Goal: Task Accomplishment & Management: Use online tool/utility

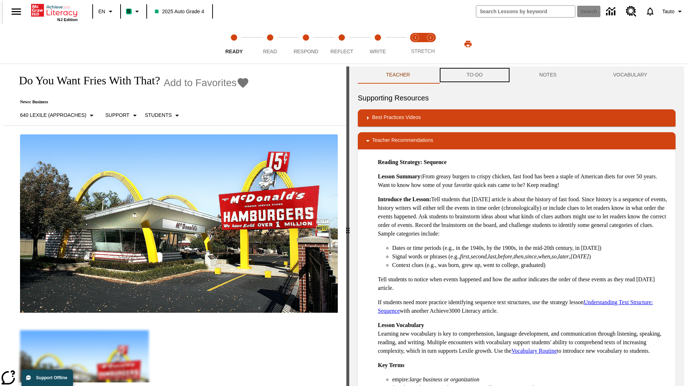
click at [474, 75] on button "TO-DO" at bounding box center [474, 75] width 73 height 17
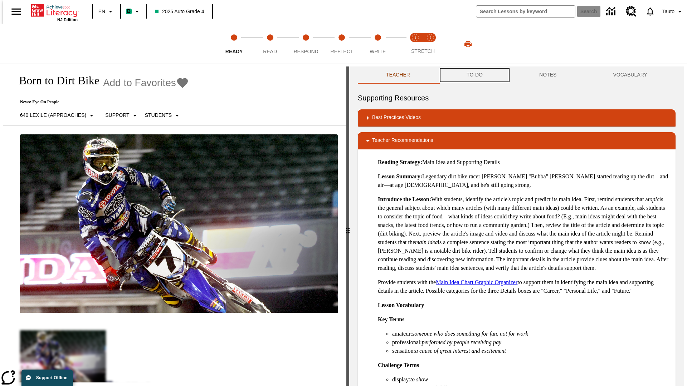
click at [474, 75] on button "TO-DO" at bounding box center [474, 75] width 73 height 17
